Goal: Ask a question: Seek information or help from site administrators or community

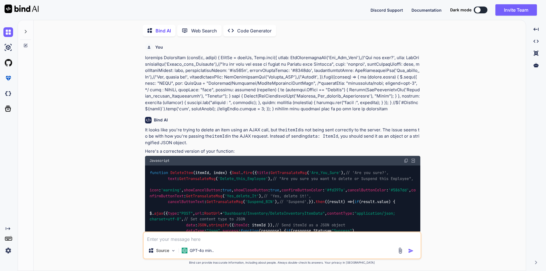
scroll to position [2, 0]
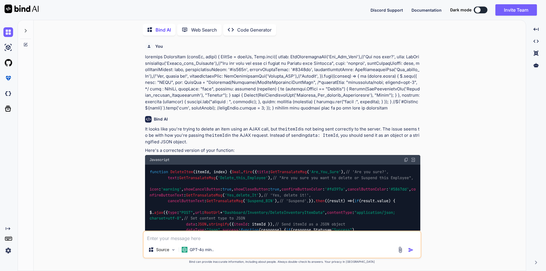
click at [25, 28] on icon at bounding box center [25, 30] width 5 height 5
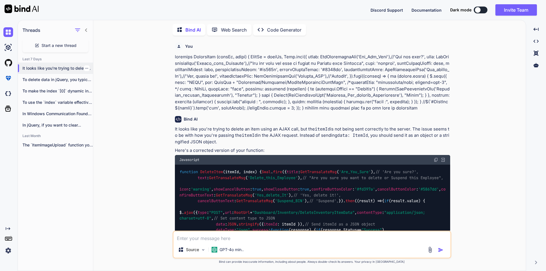
click at [85, 67] on icon "button" at bounding box center [86, 68] width 3 height 3
click at [102, 92] on span "Delete" at bounding box center [100, 90] width 12 height 6
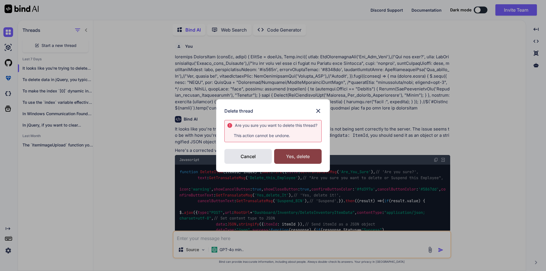
click at [307, 152] on div "Yes, delete" at bounding box center [297, 156] width 47 height 15
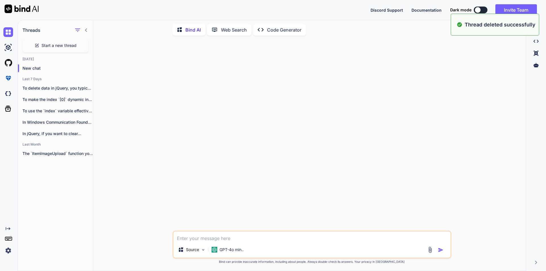
click at [241, 241] on textarea at bounding box center [311, 236] width 277 height 10
paste textarea "$(`#deleteItem${index}`).attr("Disabled", "true");"
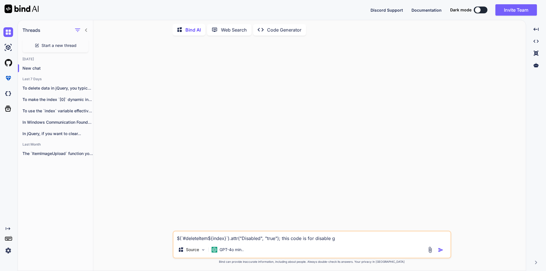
type textarea "$(`#deleteItem${index}`).attr("Disabled", "true"); this code is for disable"
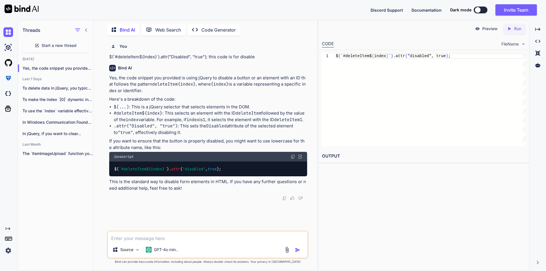
click at [538, 31] on icon "Created with Pixso." at bounding box center [537, 29] width 5 height 5
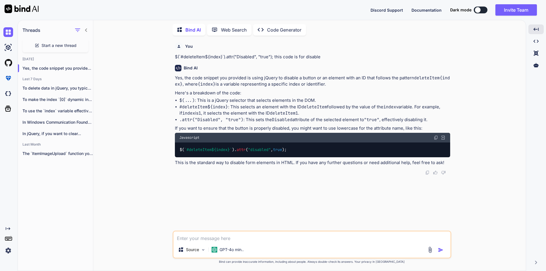
click at [231, 235] on textarea at bounding box center [311, 236] width 277 height 10
type textarea "give me enable code"
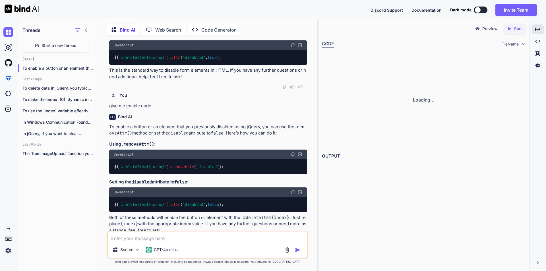
scroll to position [130, 0]
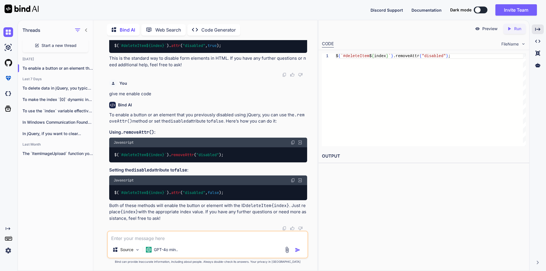
click at [189, 156] on span "removeAttr" at bounding box center [182, 154] width 23 height 5
copy span "removeAttr"
